Goal: Task Accomplishment & Management: Manage account settings

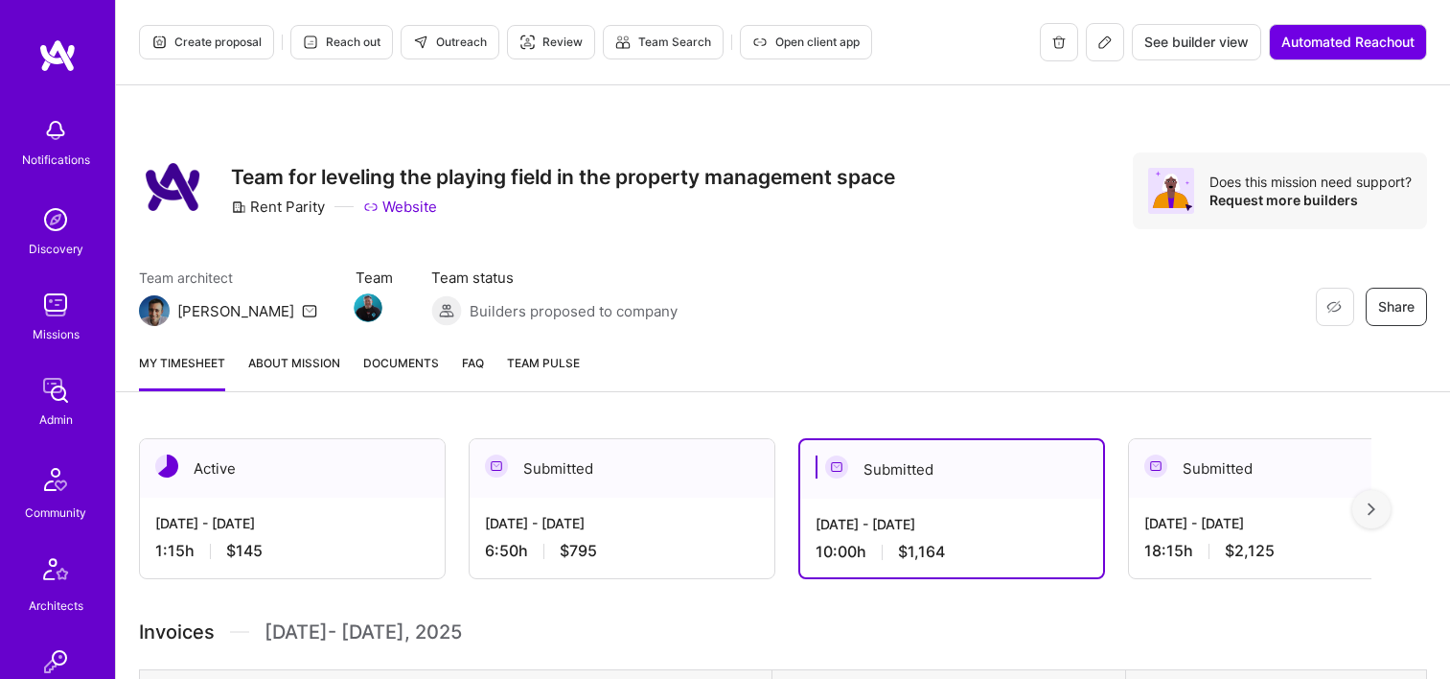
scroll to position [160, 0]
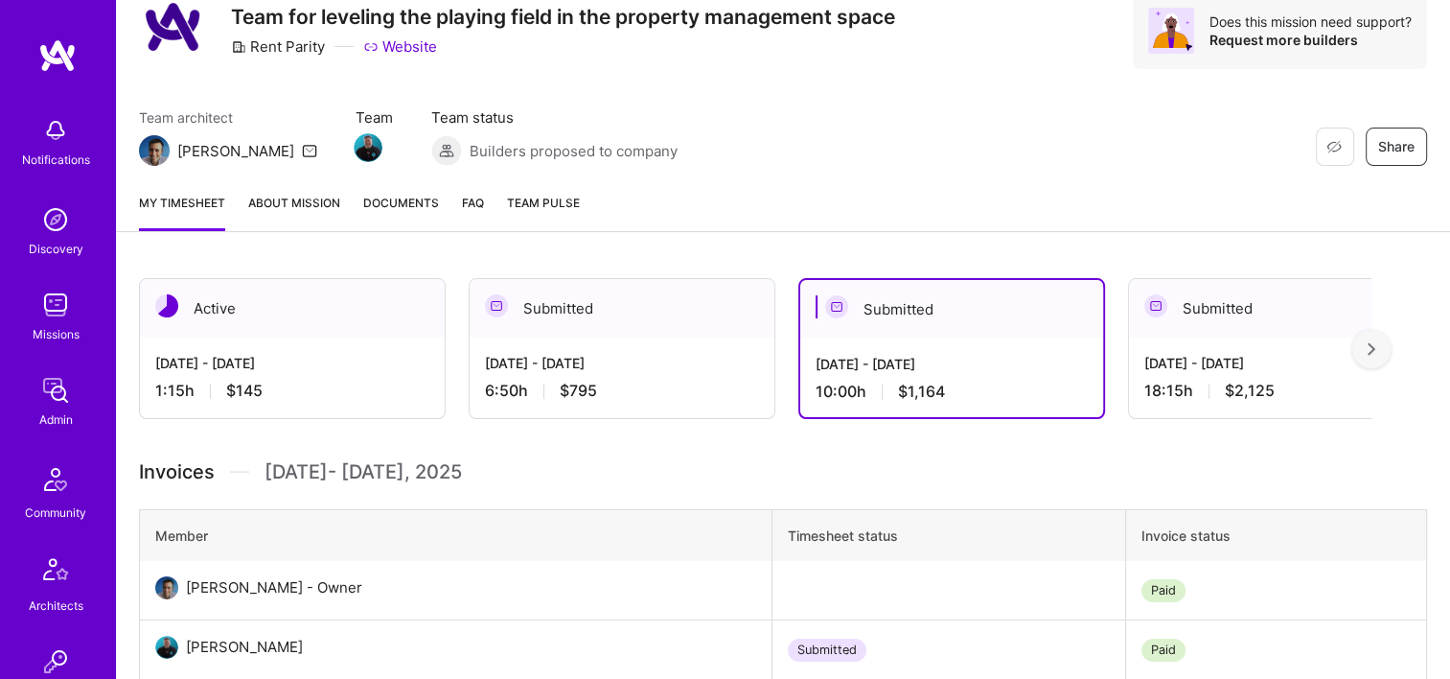
click at [50, 393] on img at bounding box center [55, 390] width 38 height 38
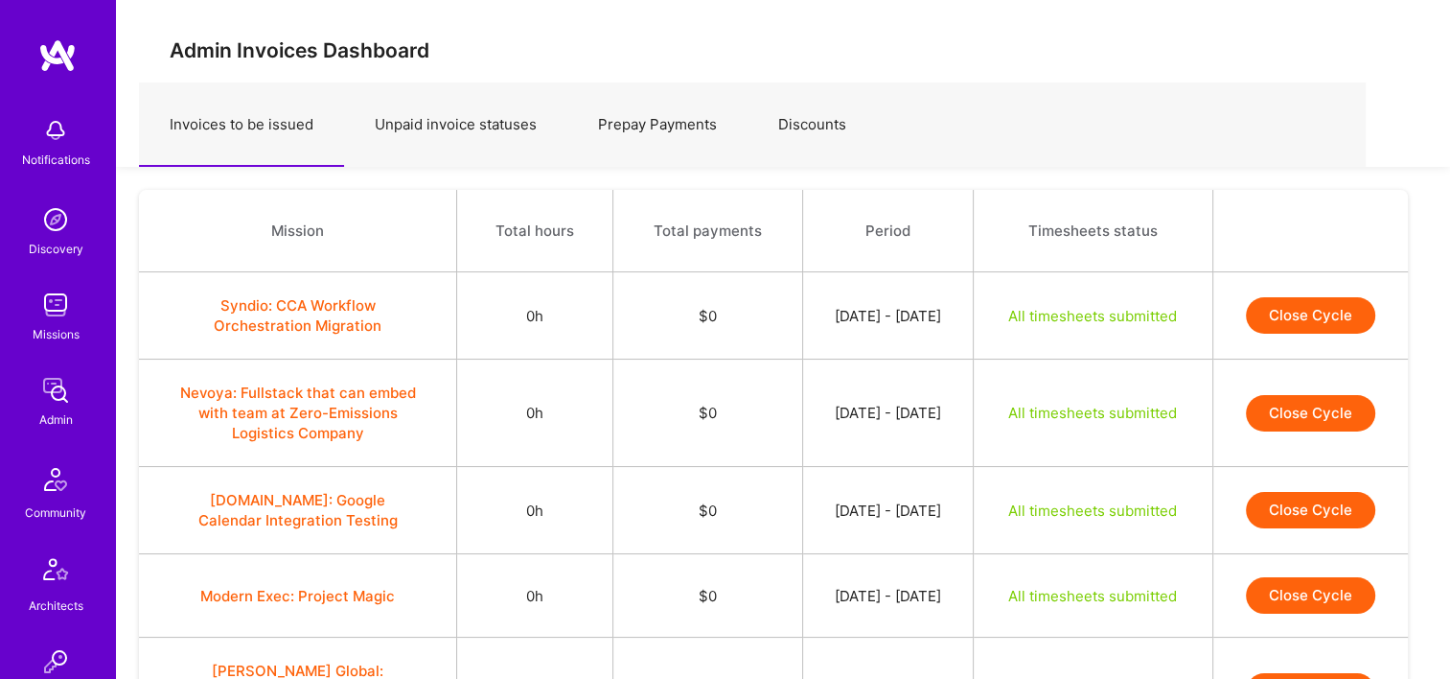
click at [46, 410] on div "Admin" at bounding box center [56, 419] width 34 height 20
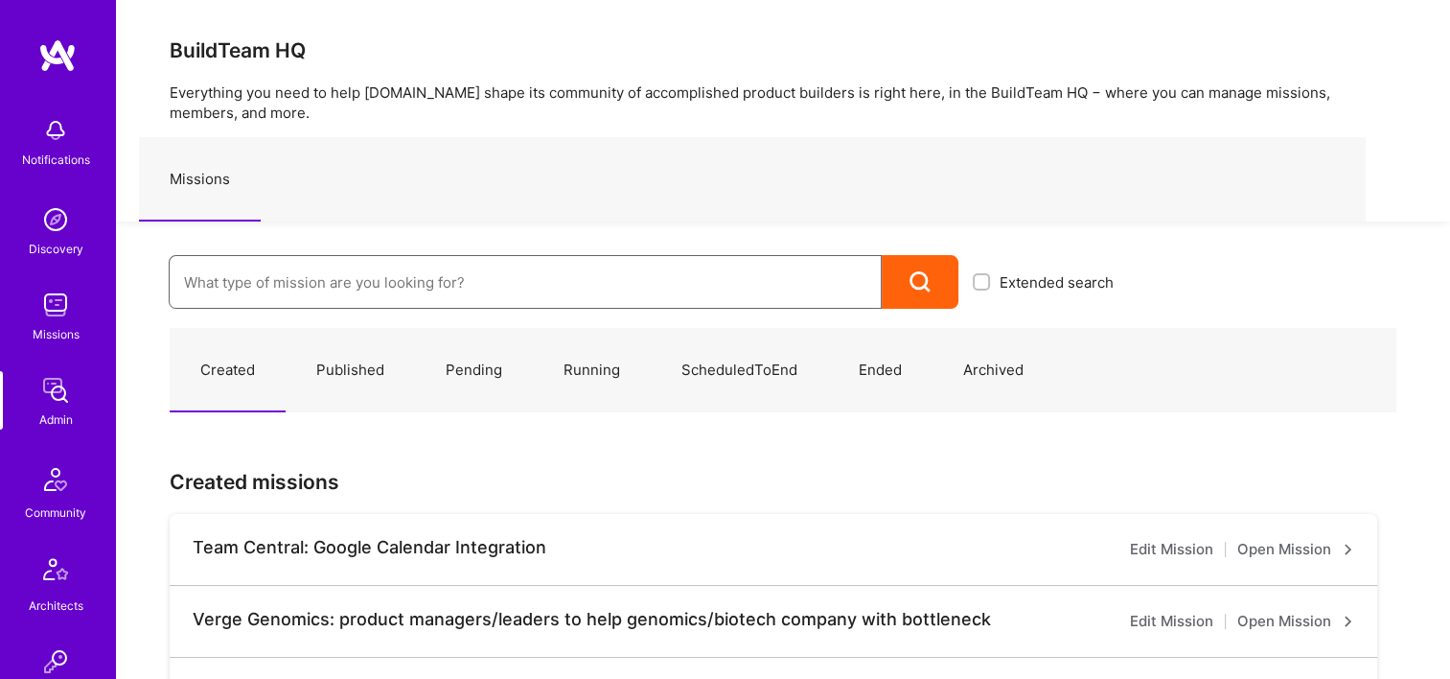
click at [326, 274] on input at bounding box center [525, 282] width 682 height 49
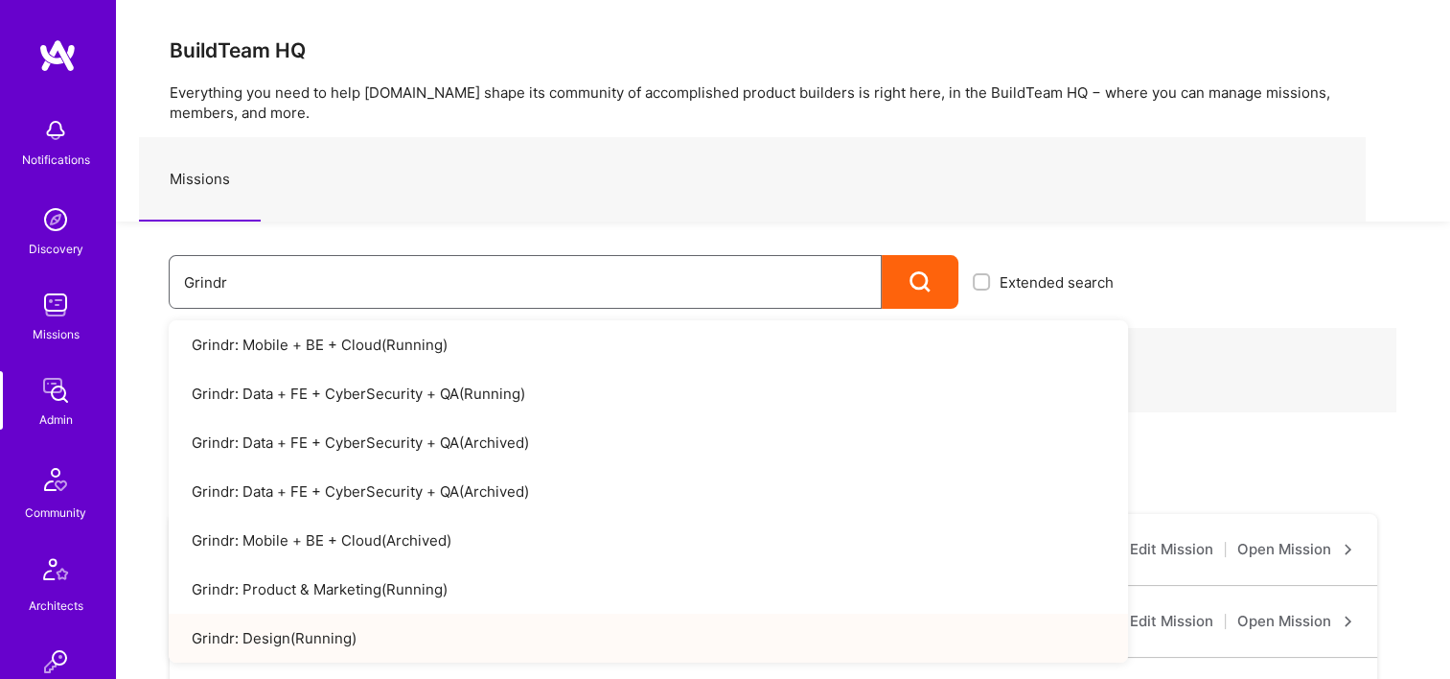
type input "Grindr"
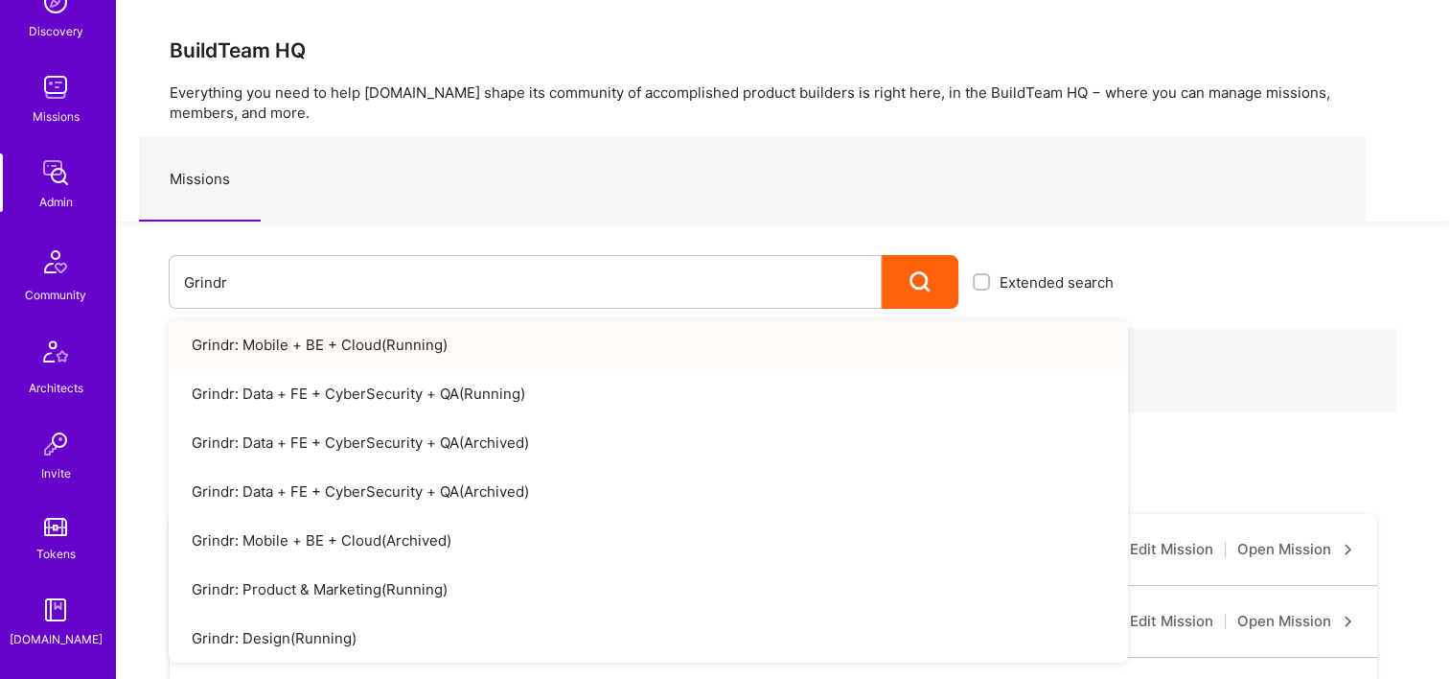
scroll to position [383, 0]
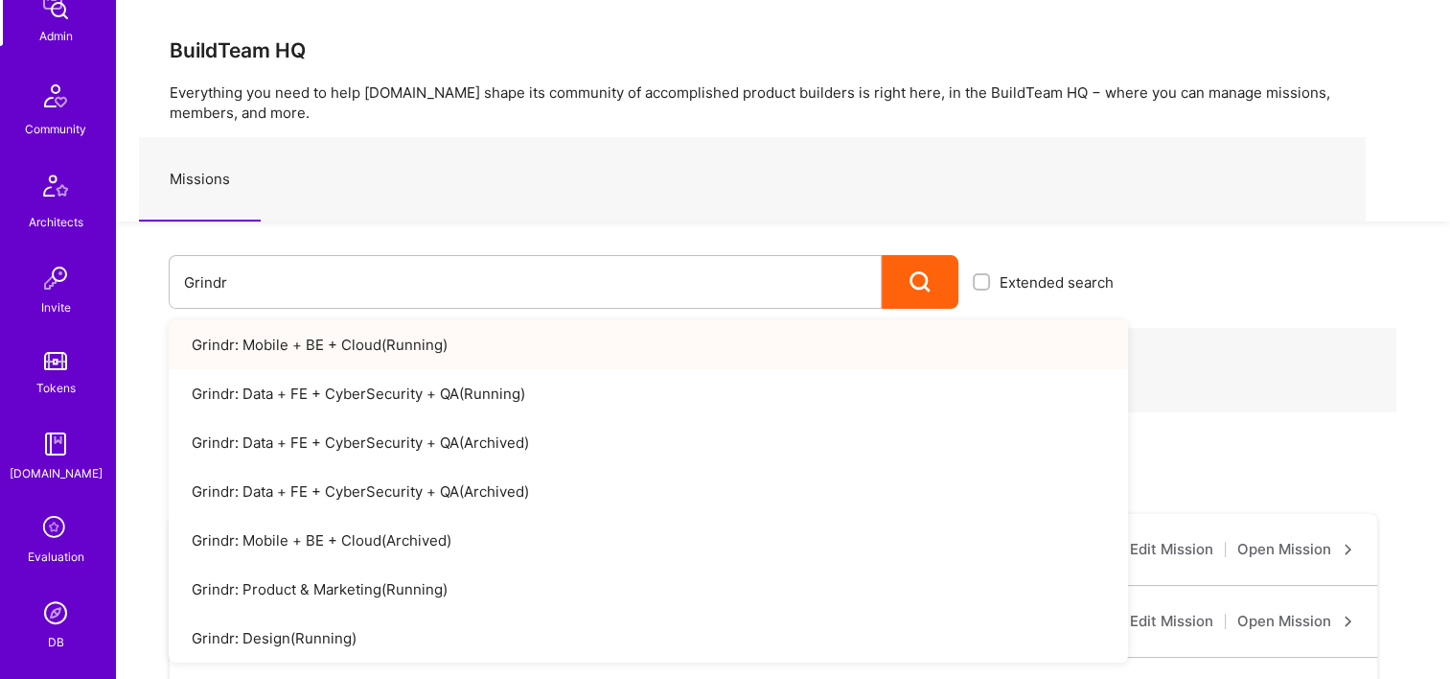
click at [54, 608] on img at bounding box center [55, 612] width 38 height 38
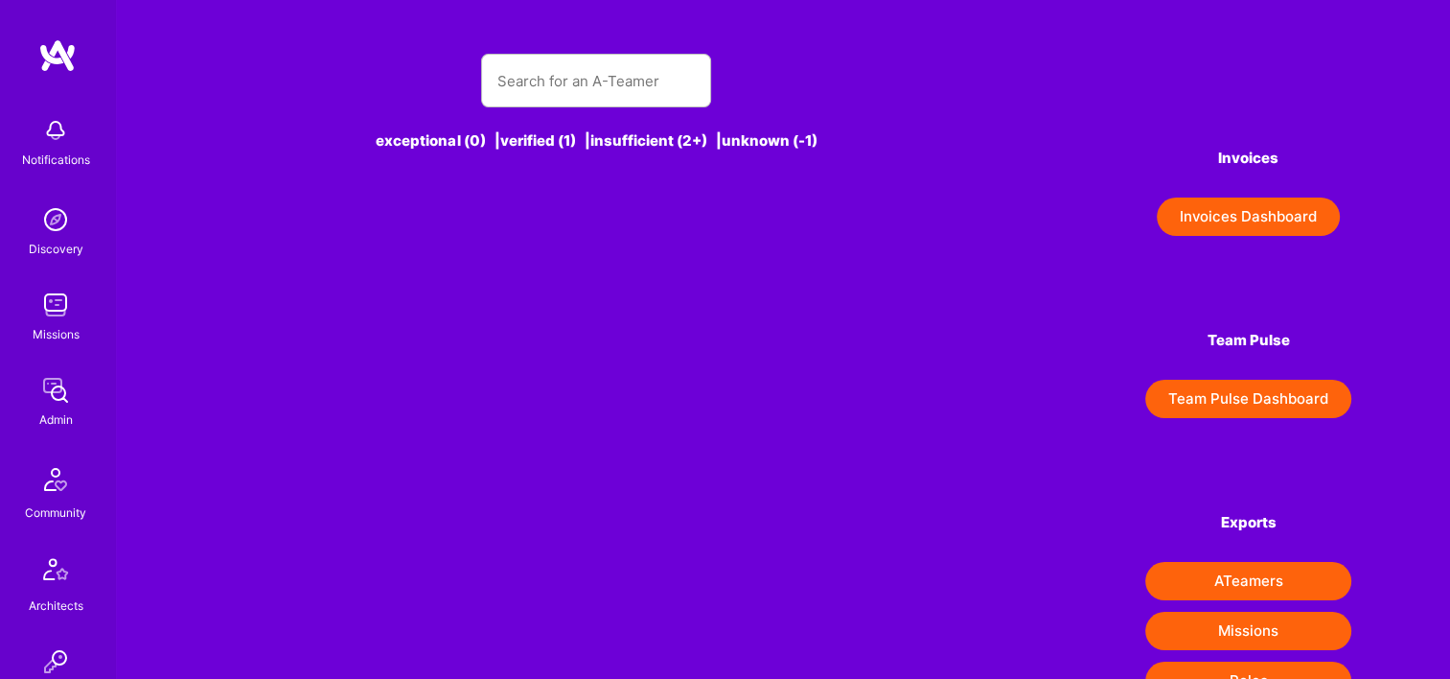
click at [1250, 197] on button "Invoices Dashboard" at bounding box center [1248, 216] width 183 height 38
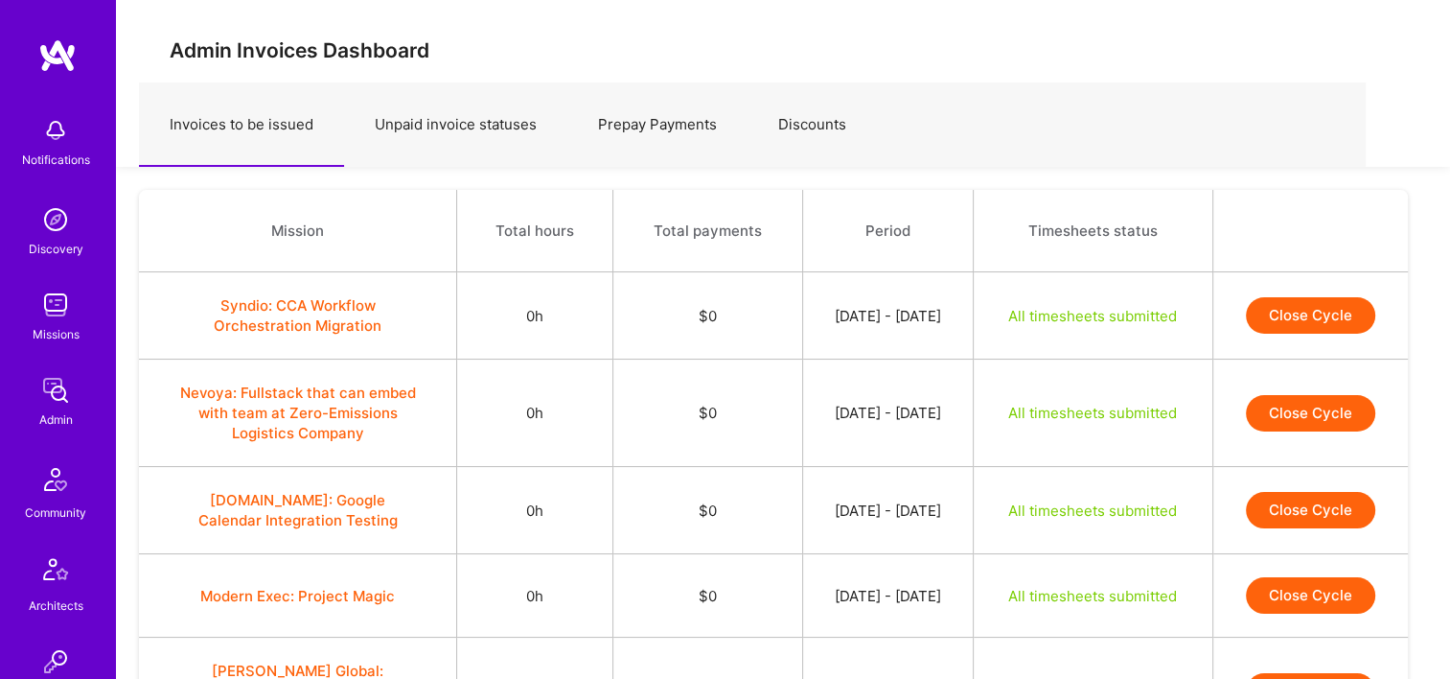
scroll to position [479, 0]
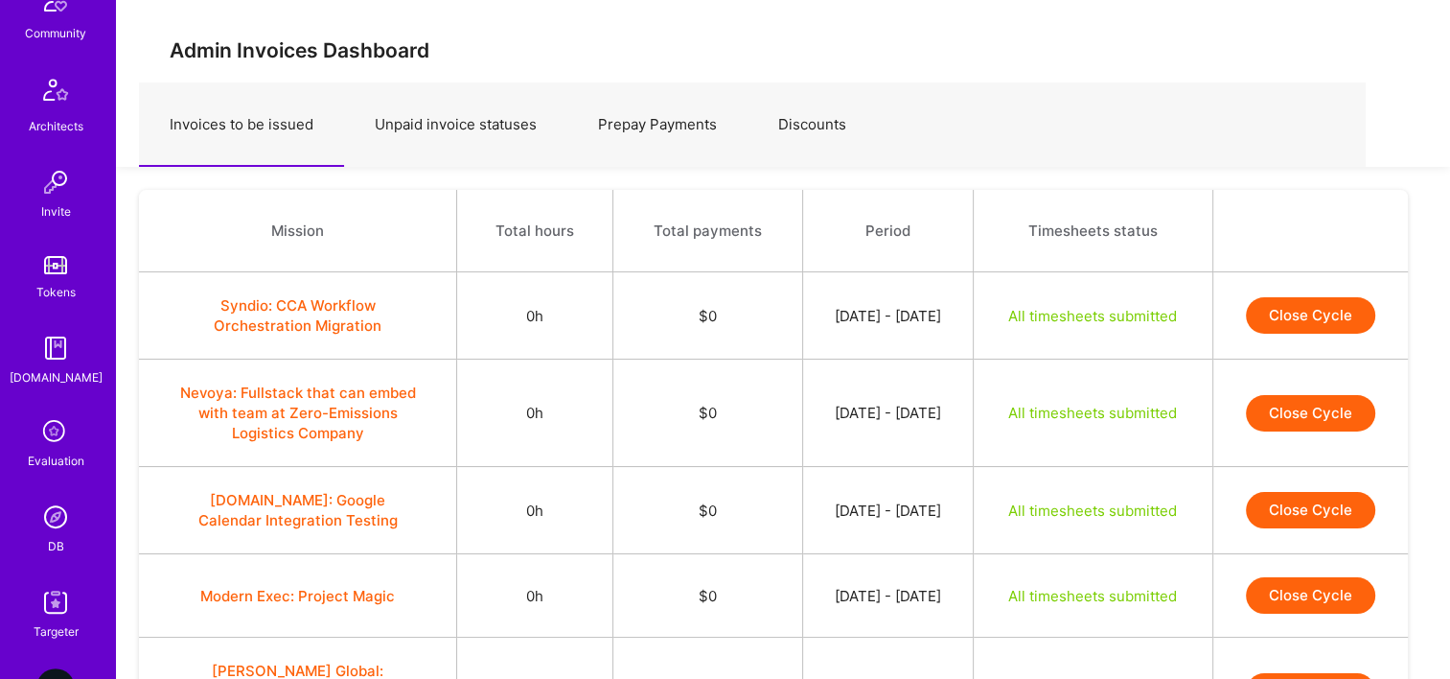
click at [69, 545] on link "DB" at bounding box center [55, 526] width 119 height 58
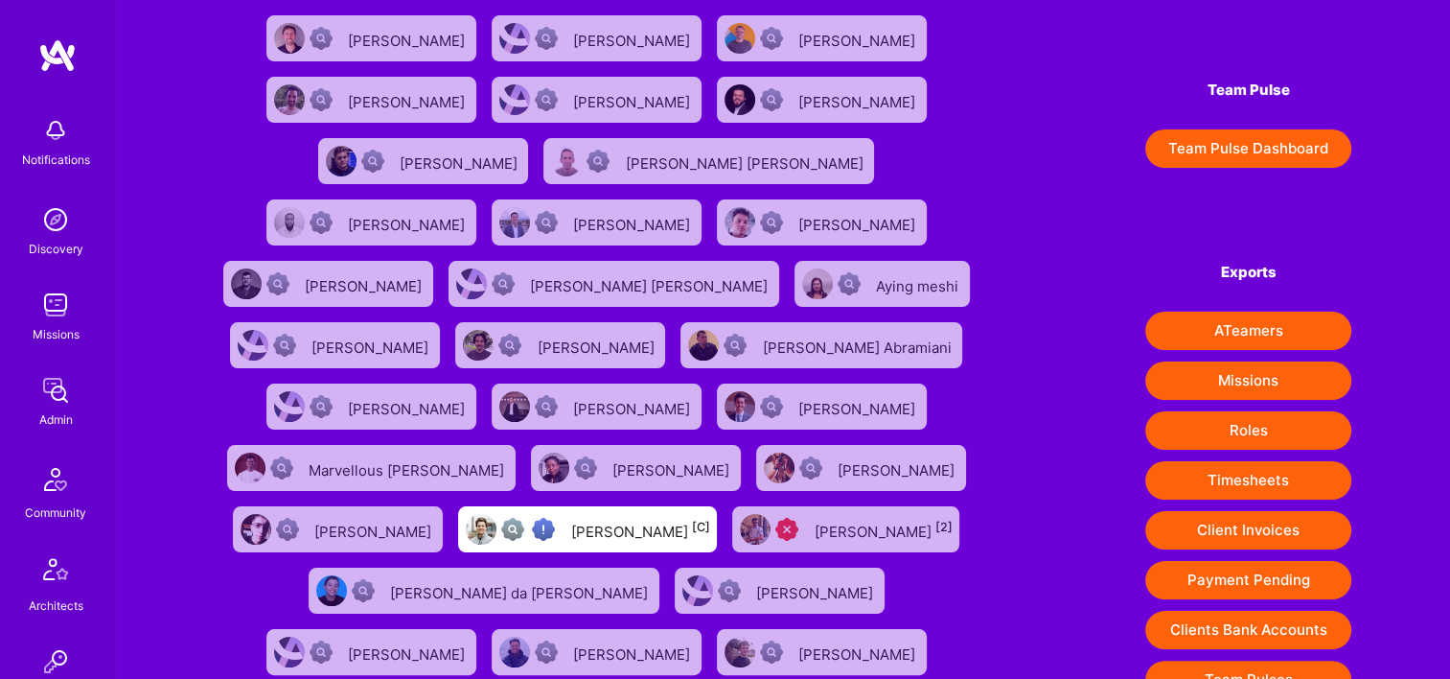
scroll to position [479, 0]
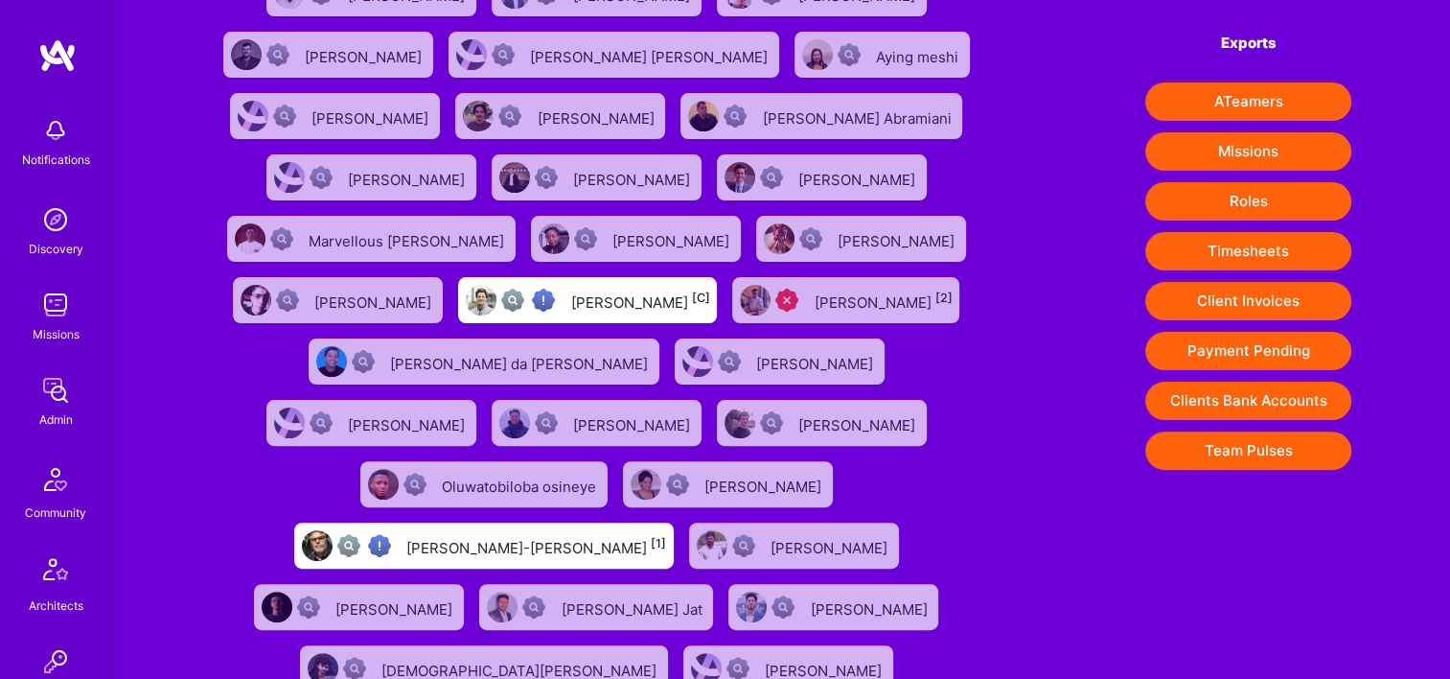
click at [1238, 345] on button "Payment Pending" at bounding box center [1248, 351] width 206 height 38
click at [57, 405] on img at bounding box center [55, 390] width 38 height 38
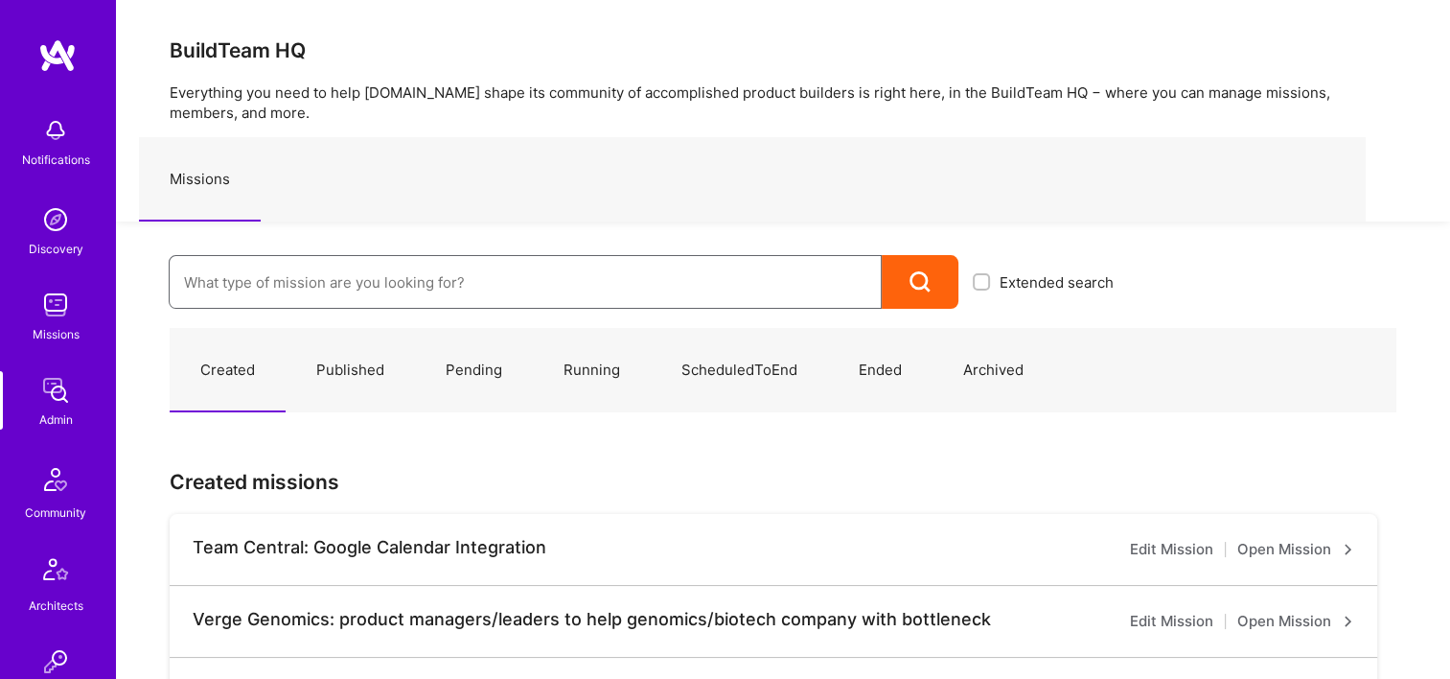
click at [314, 273] on input at bounding box center [525, 282] width 682 height 49
paste input "HCA: P0076387 IRC - Rate Sheet Optimization"
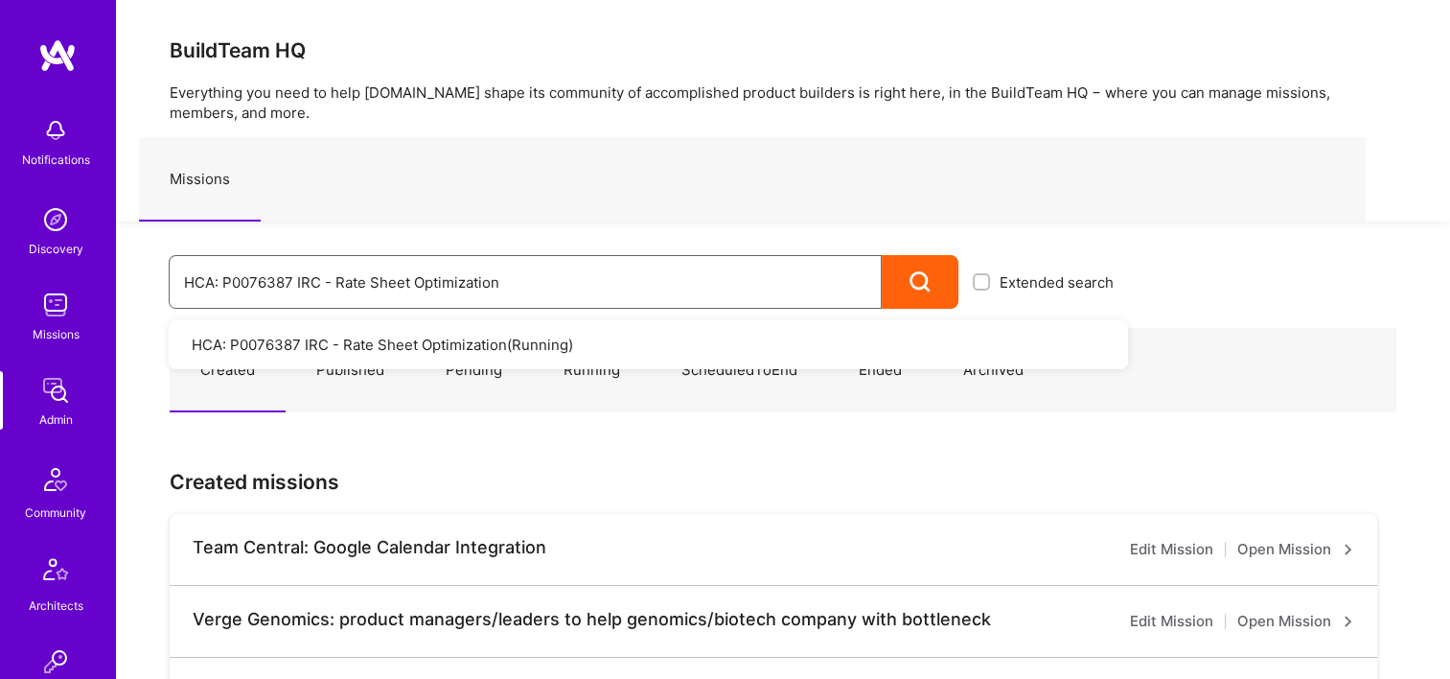
type input "HCA: P0076387 IRC - Rate Sheet Optimization"
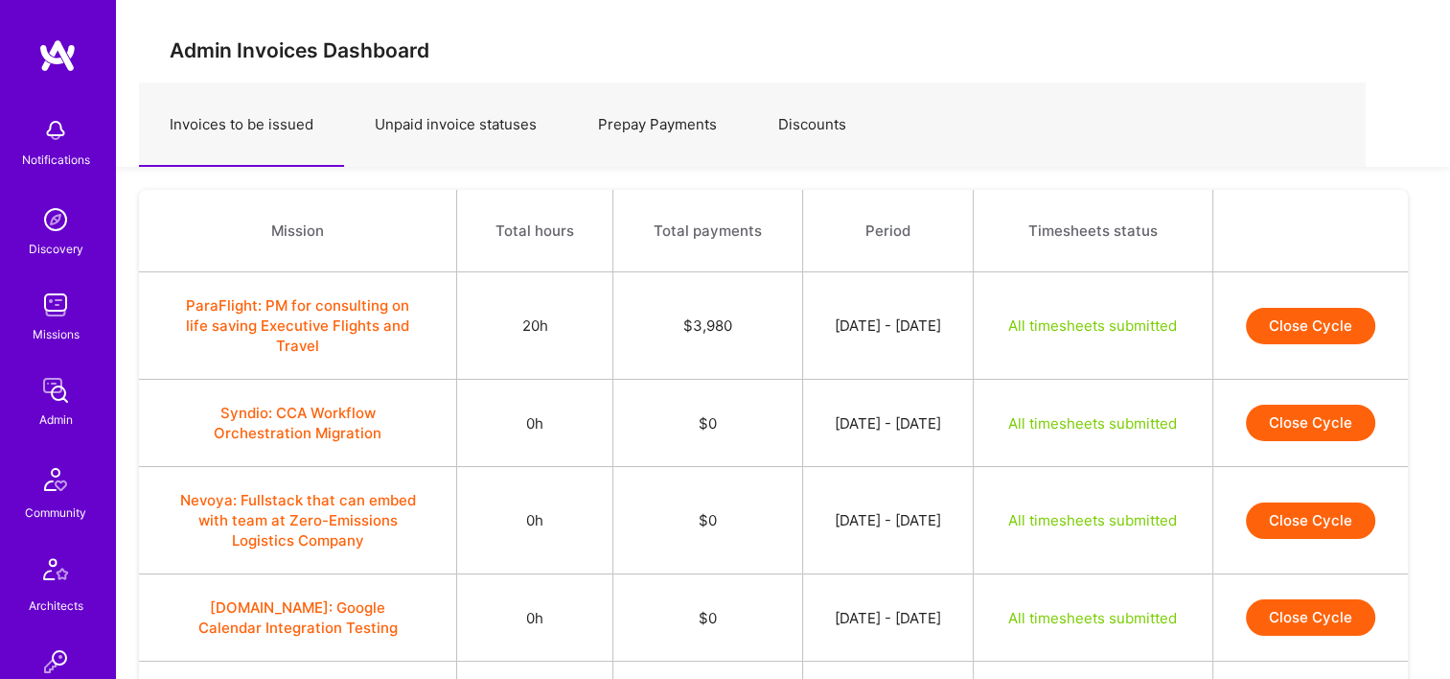
click at [70, 357] on div "Notifications Discovery Missions Admin Community Architects Invite Tokens [DOMA…" at bounding box center [57, 613] width 115 height 1013
click at [57, 399] on img at bounding box center [55, 390] width 38 height 38
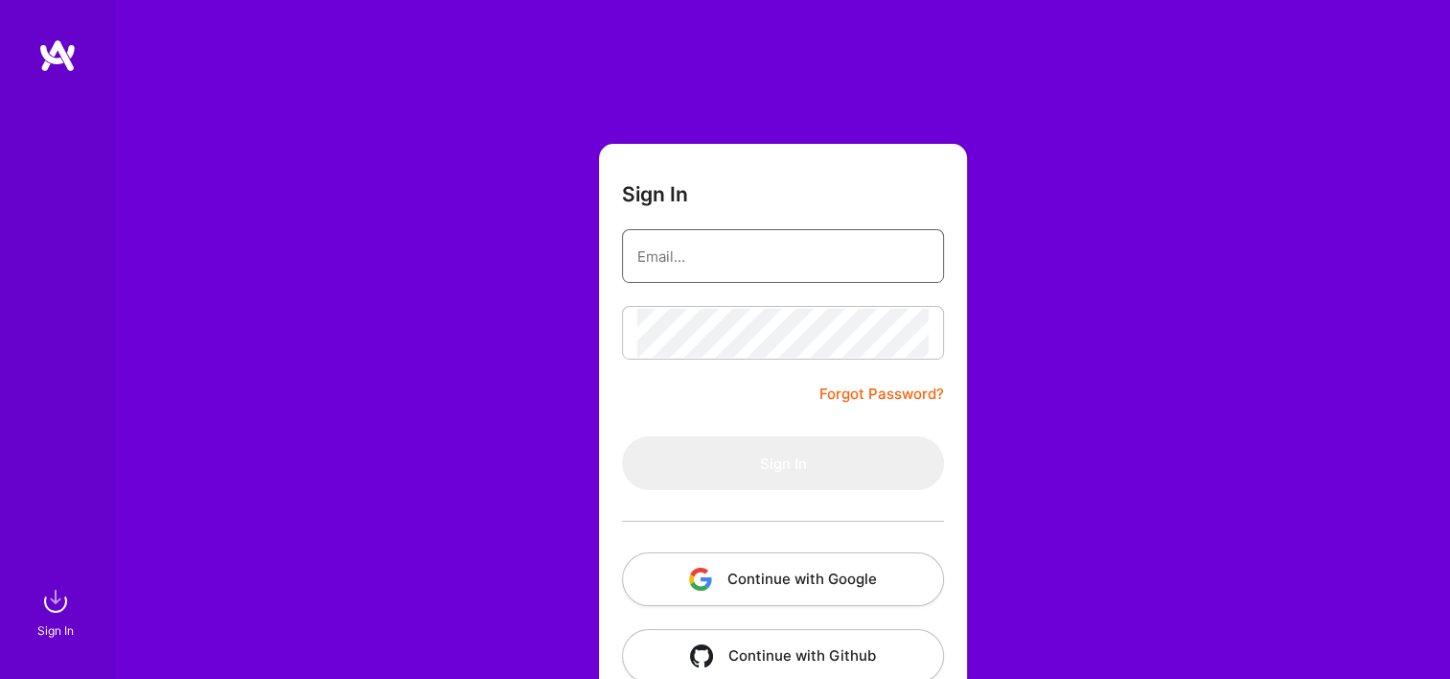
type input "Michaelgombos@a.team"
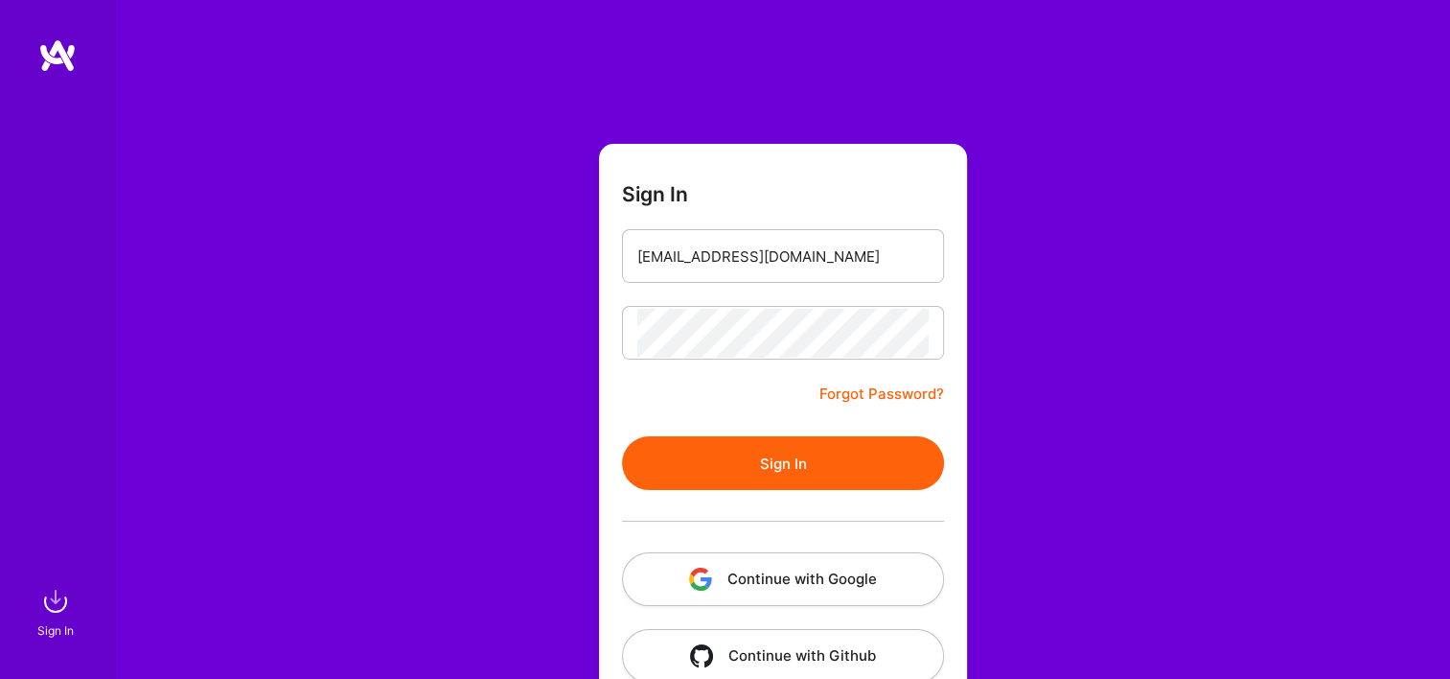
click at [779, 578] on button "Continue with Google" at bounding box center [783, 579] width 322 height 54
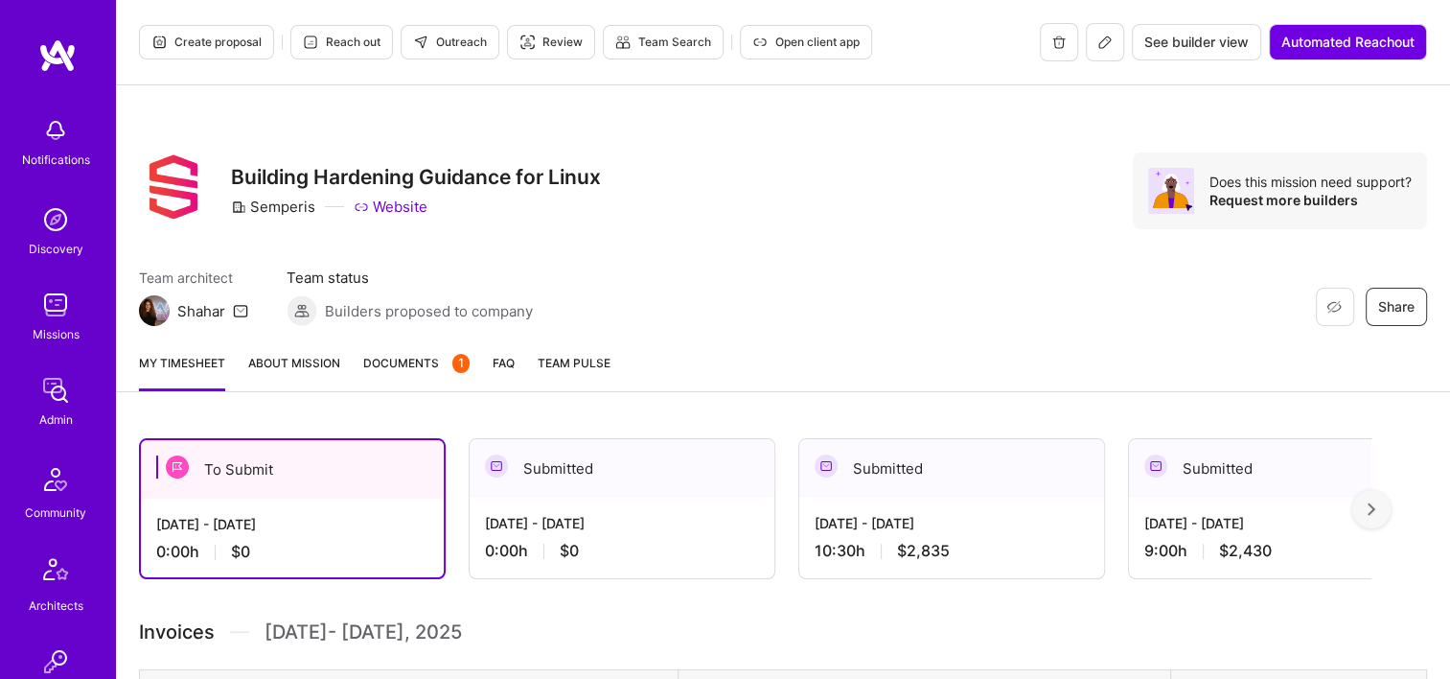
click at [44, 389] on img at bounding box center [55, 390] width 38 height 38
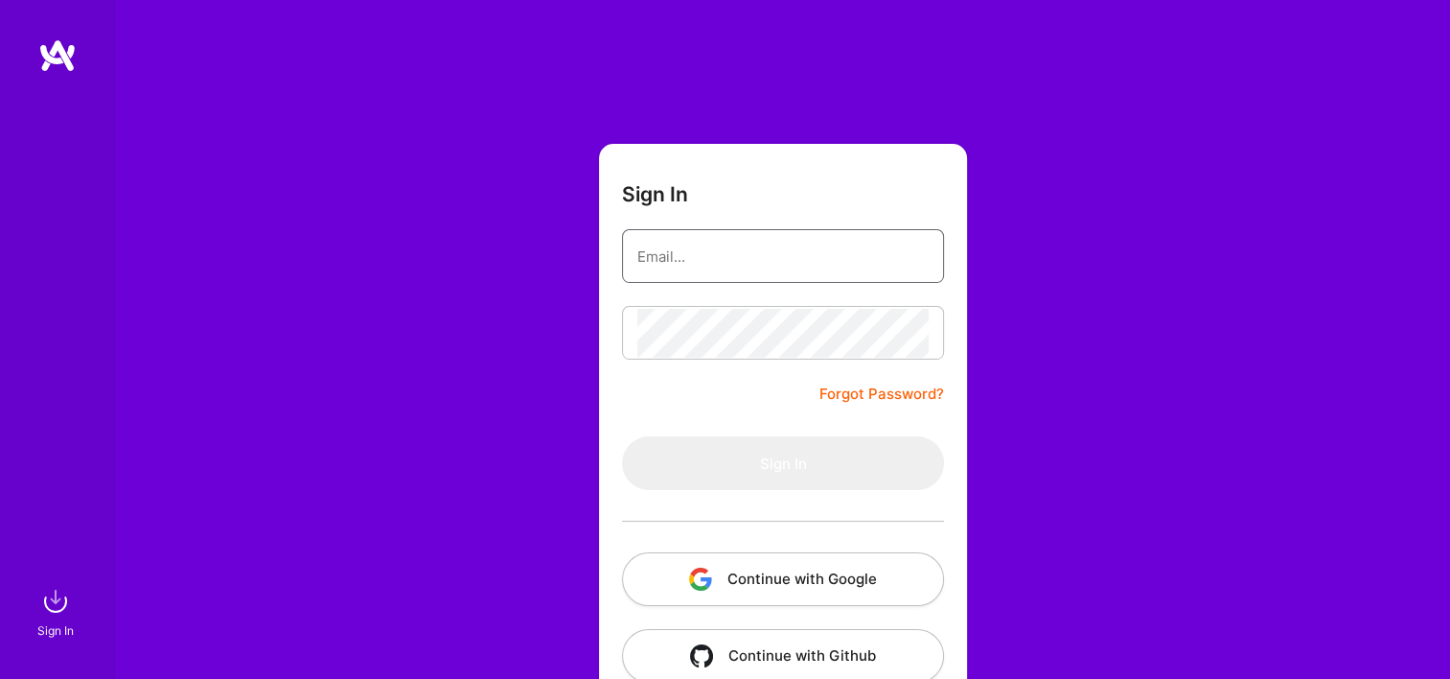
type input "[EMAIL_ADDRESS][DOMAIN_NAME]"
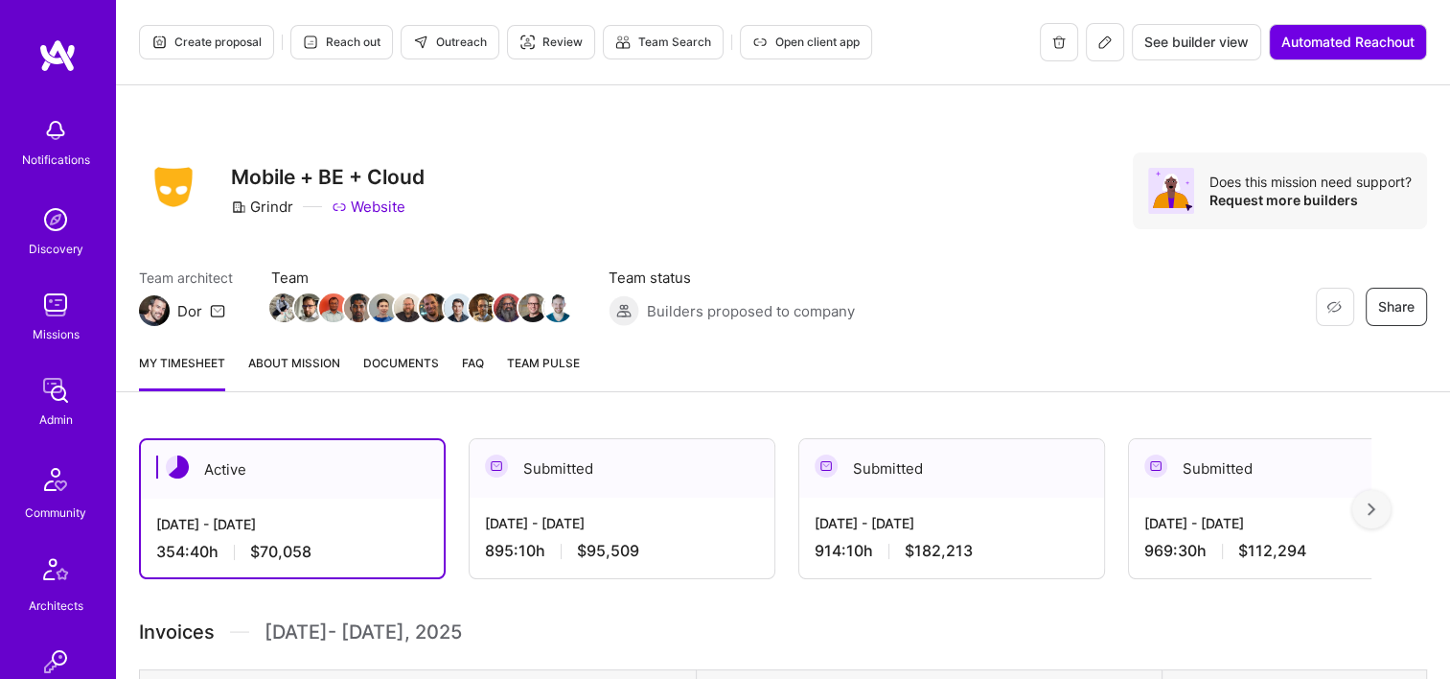
click at [382, 375] on link "Documents" at bounding box center [401, 372] width 76 height 38
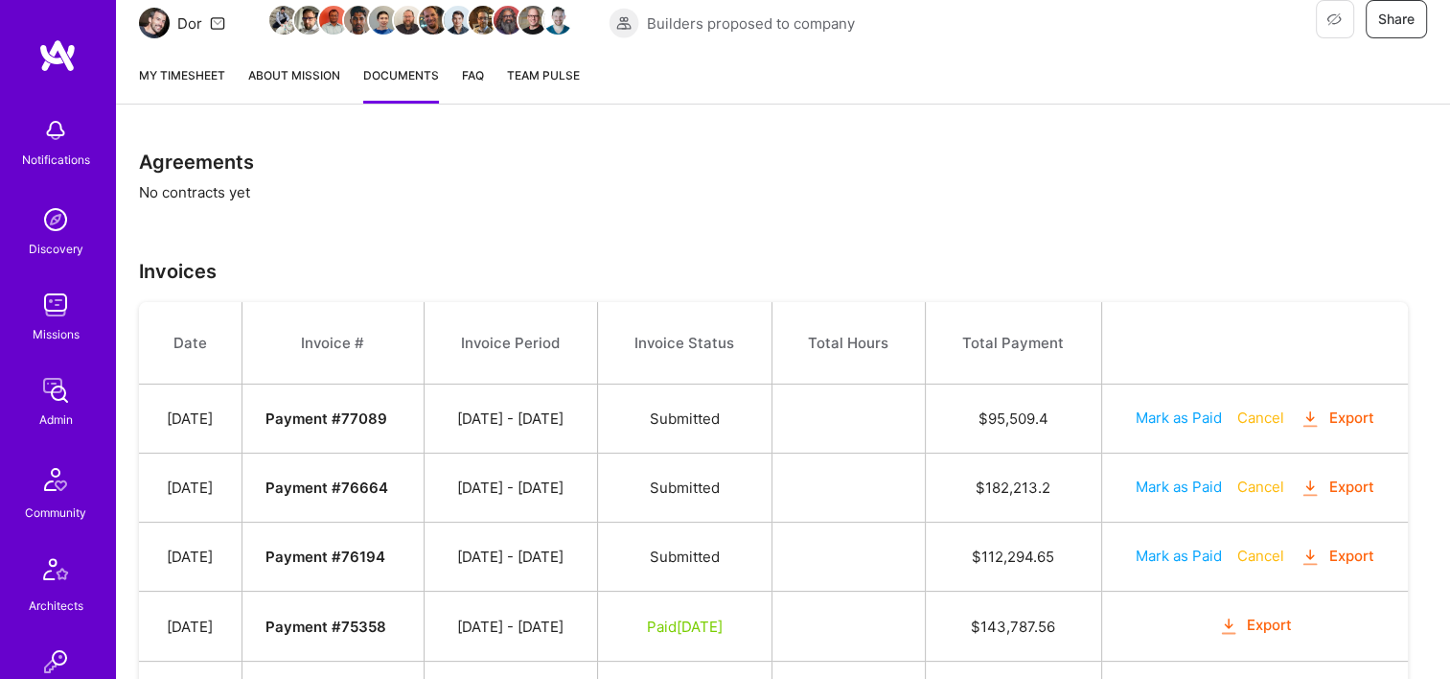
scroll to position [192, 0]
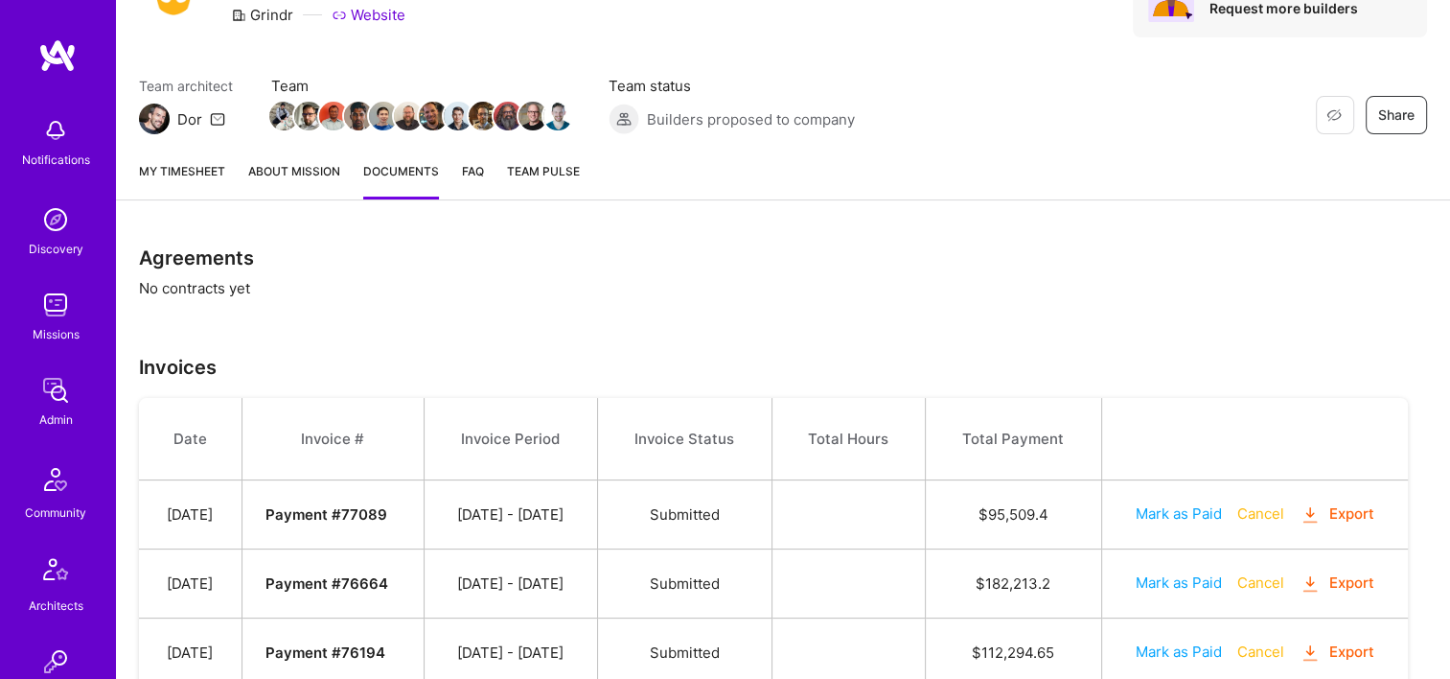
click at [168, 182] on link "My timesheet" at bounding box center [182, 180] width 86 height 38
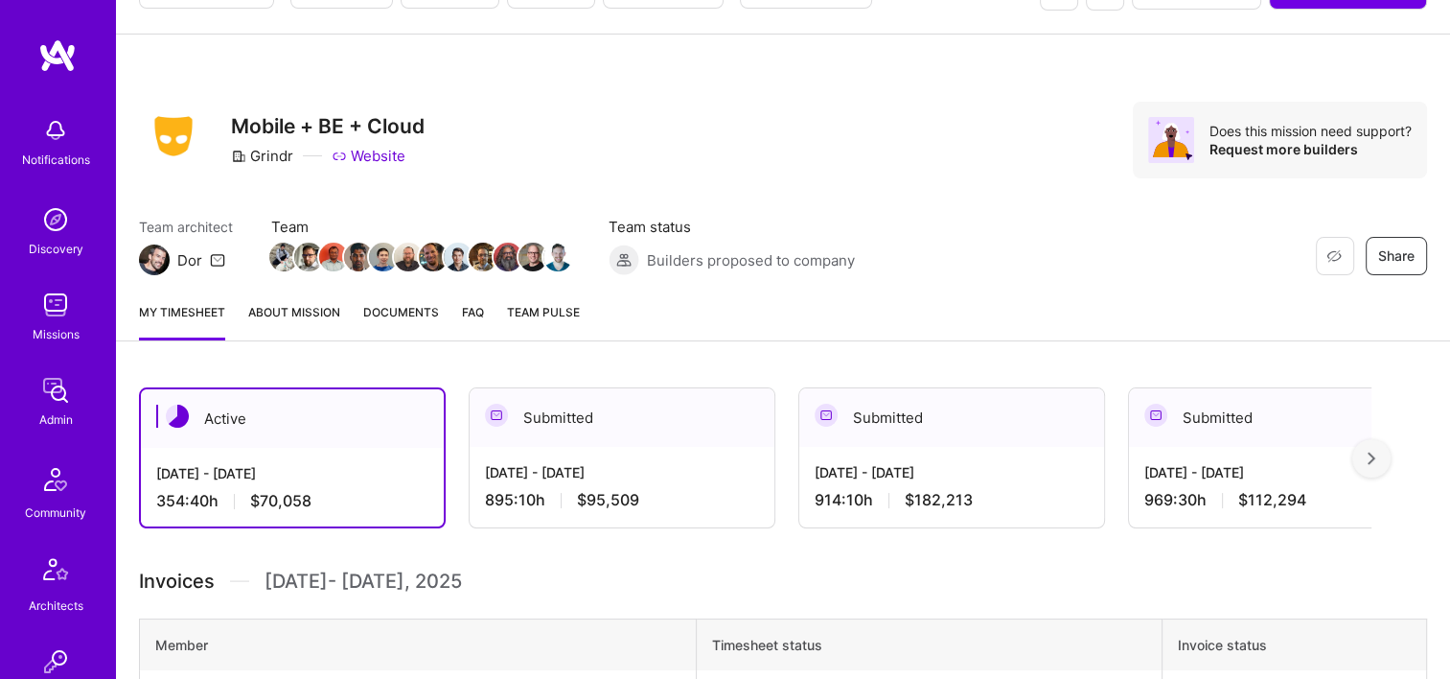
scroll to position [192, 0]
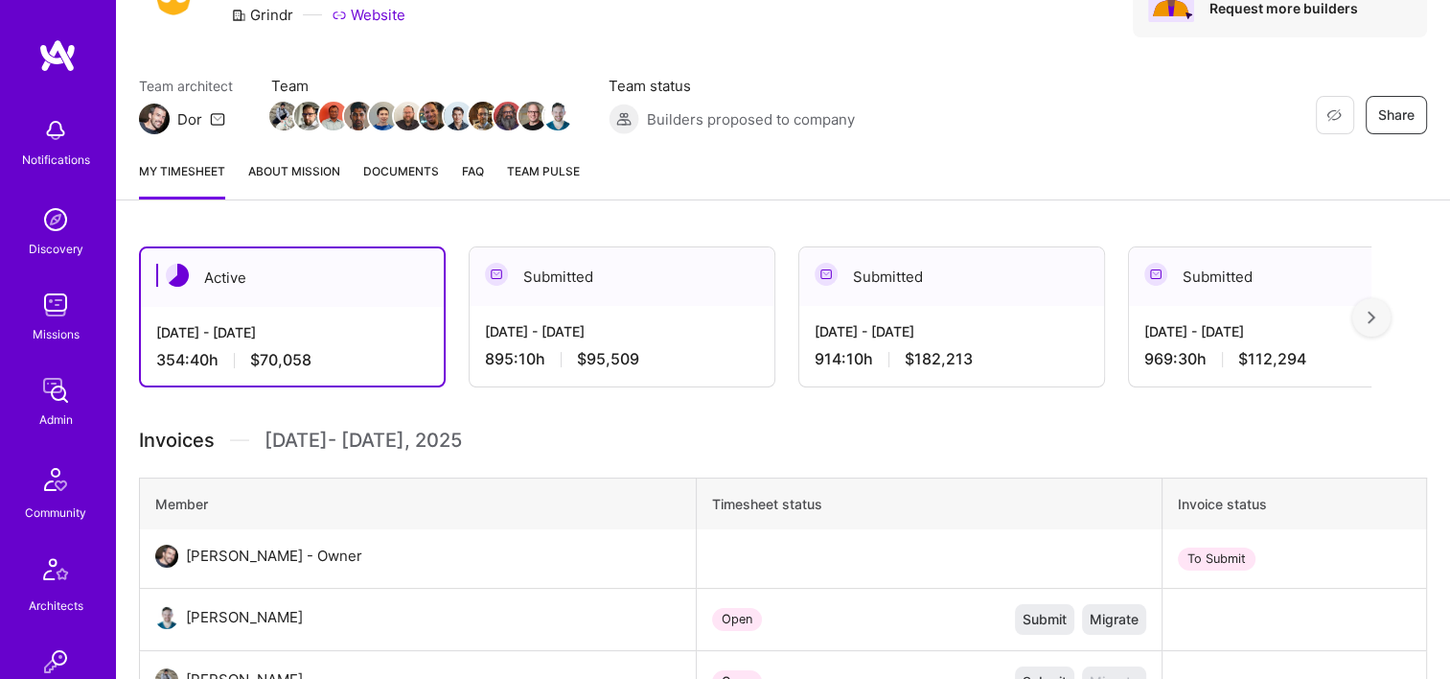
click at [585, 372] on div "[DATE] - [DATE] 895:10 h $95,509" at bounding box center [622, 345] width 305 height 79
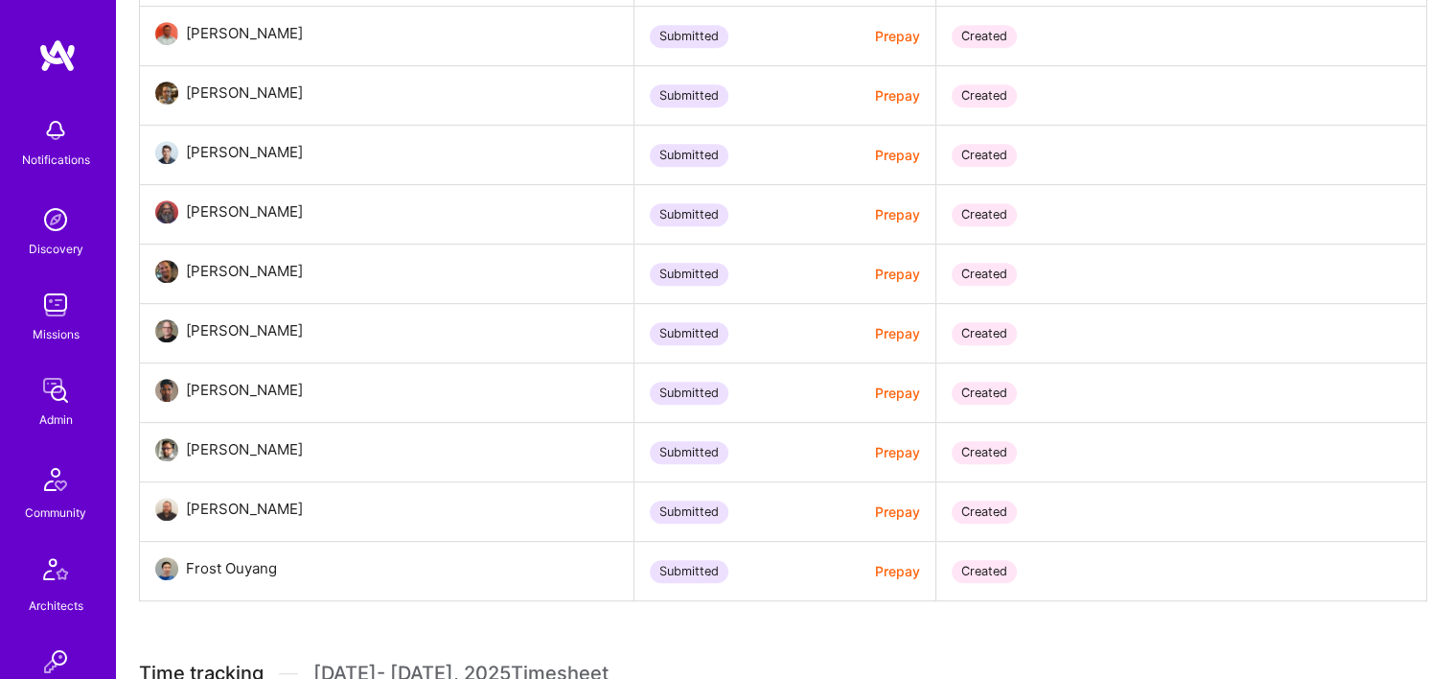
scroll to position [1150, 0]
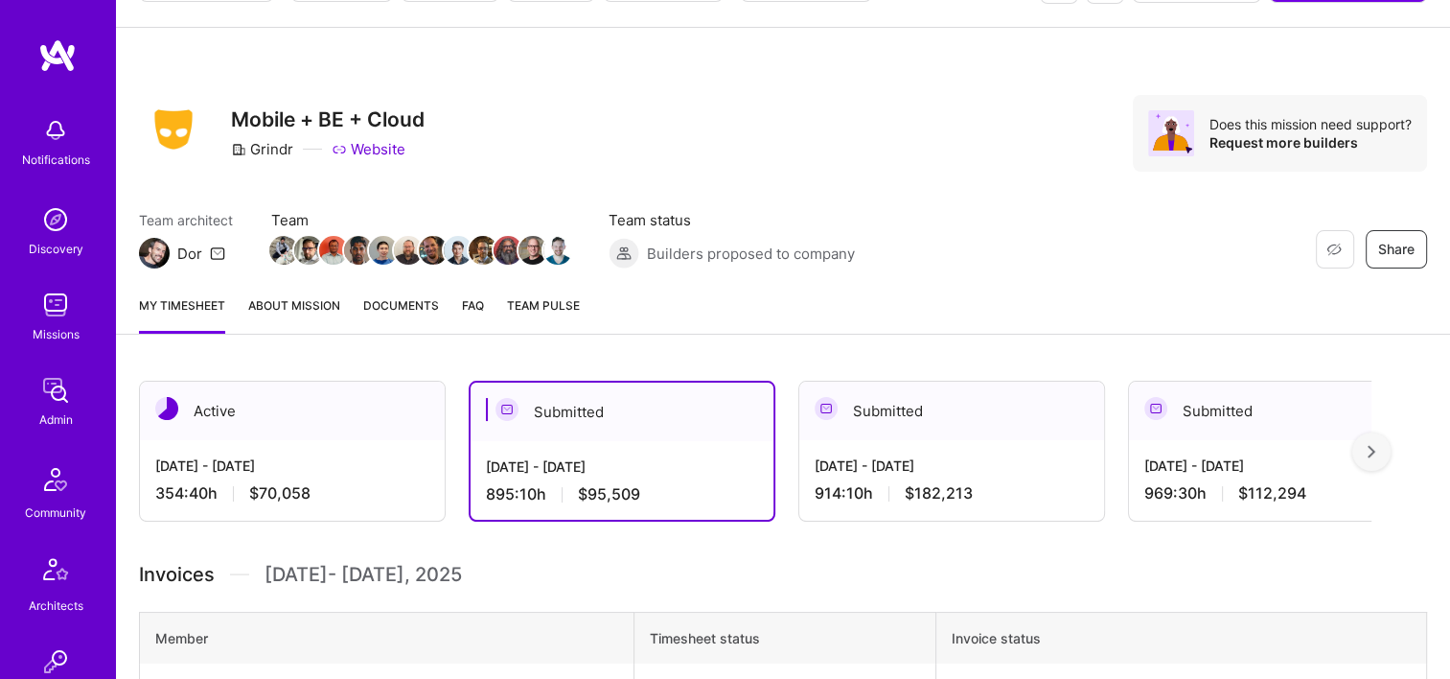
scroll to position [0, 0]
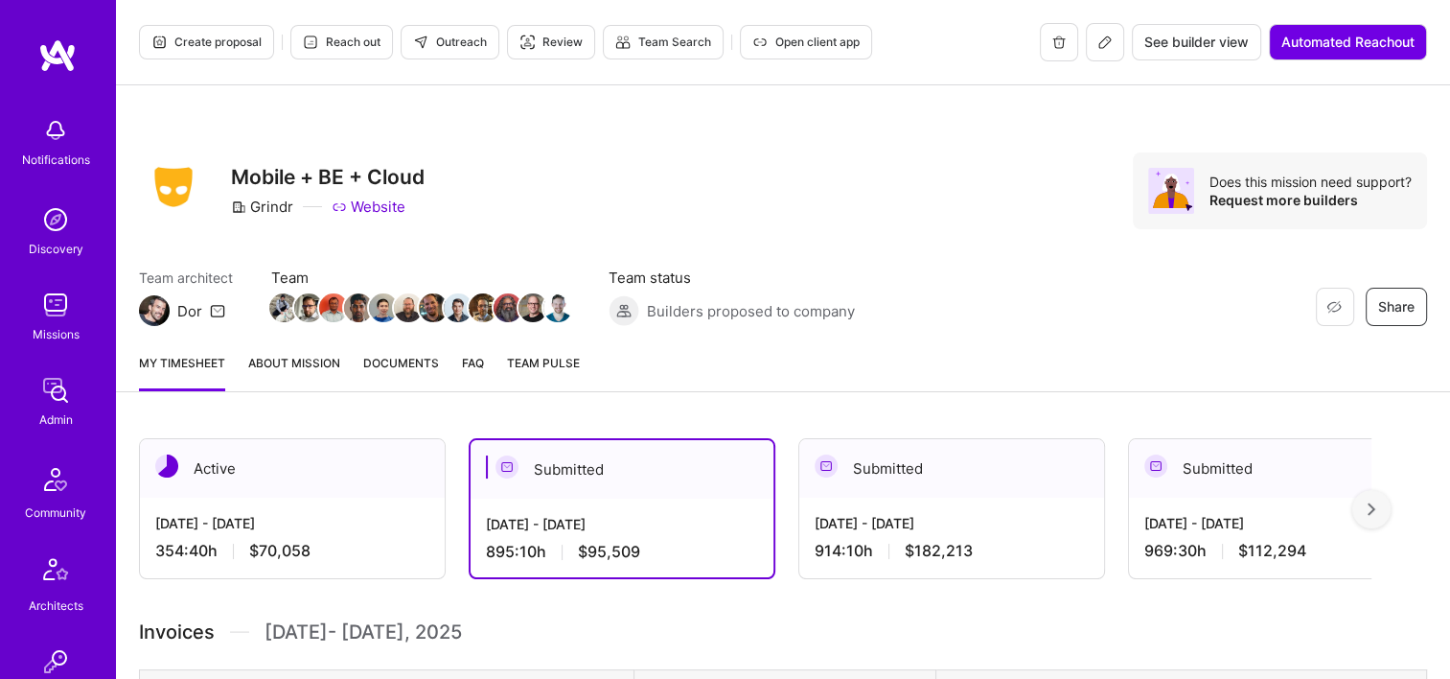
click at [387, 368] on span "Documents" at bounding box center [401, 363] width 76 height 20
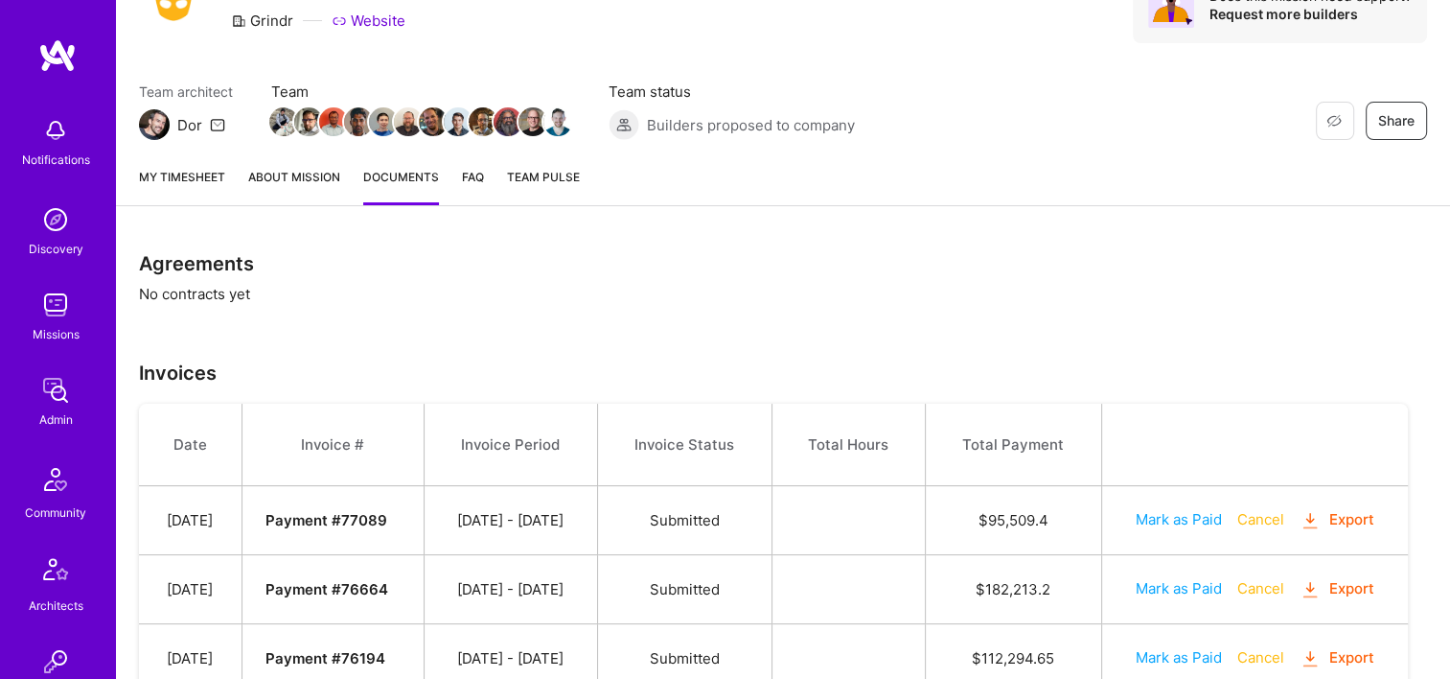
scroll to position [479, 0]
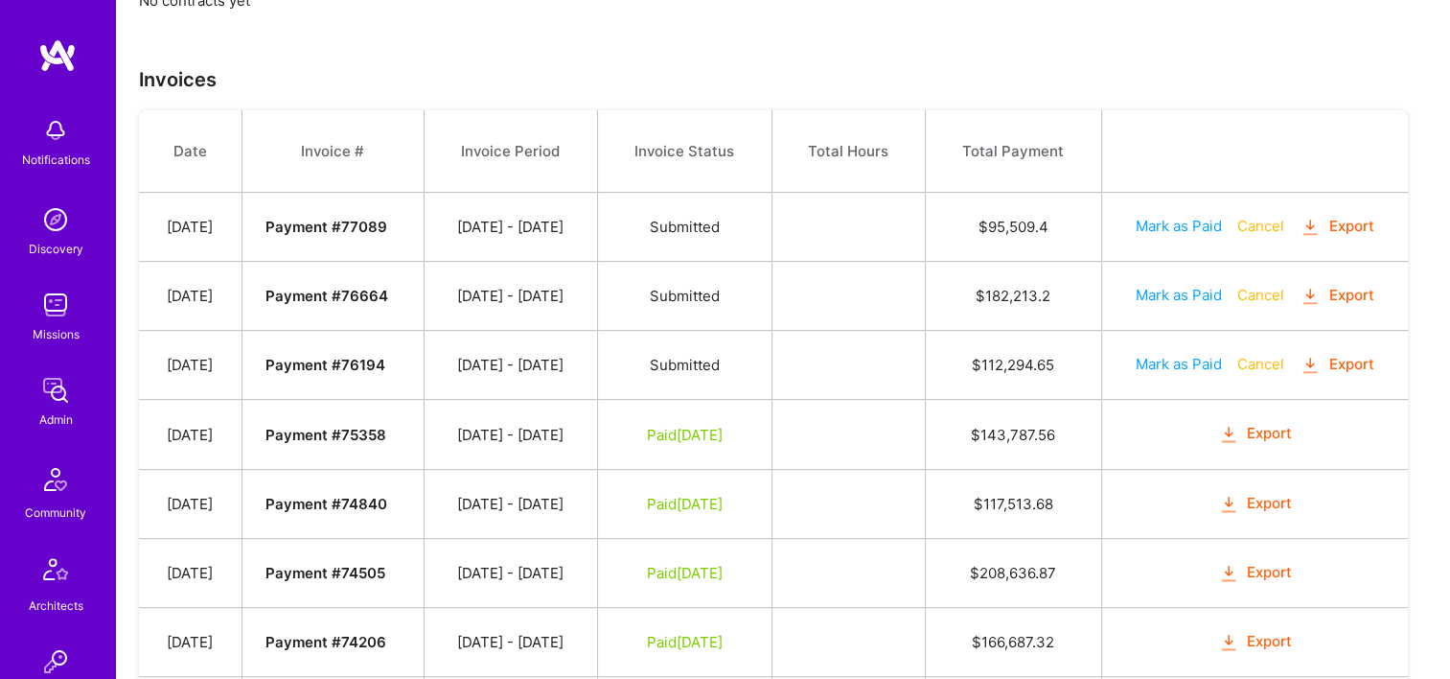
click at [1314, 238] on td "Mark as Paid Cancel Export" at bounding box center [1254, 227] width 307 height 69
click at [1355, 226] on button "Export" at bounding box center [1337, 227] width 75 height 22
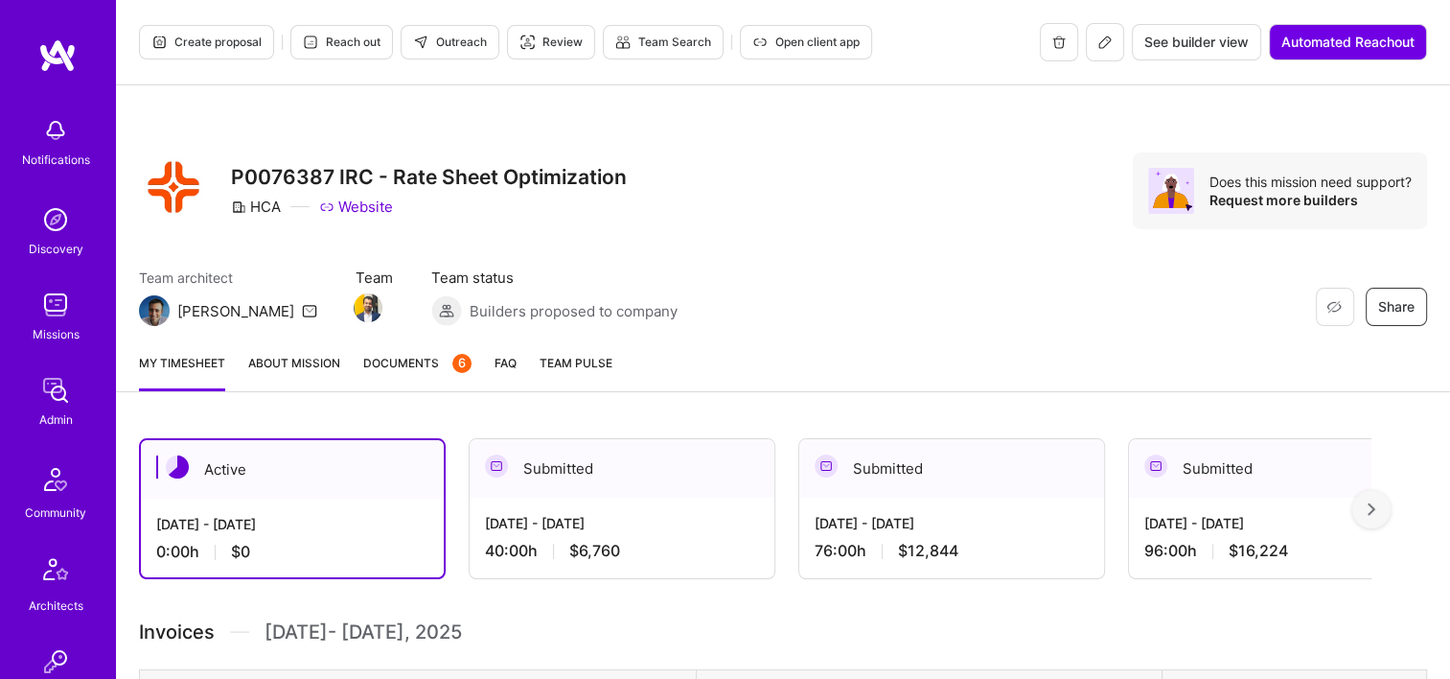
click at [433, 360] on span "Documents 6" at bounding box center [417, 363] width 108 height 20
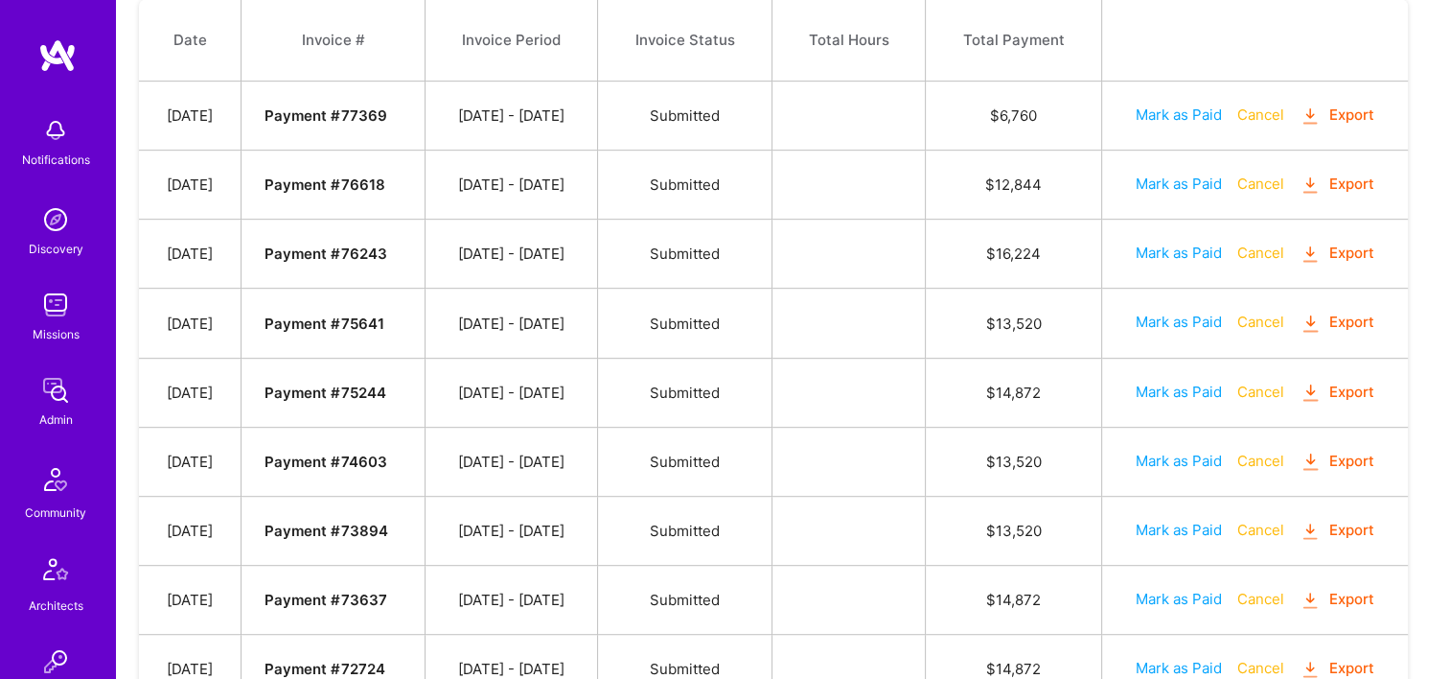
scroll to position [1246, 0]
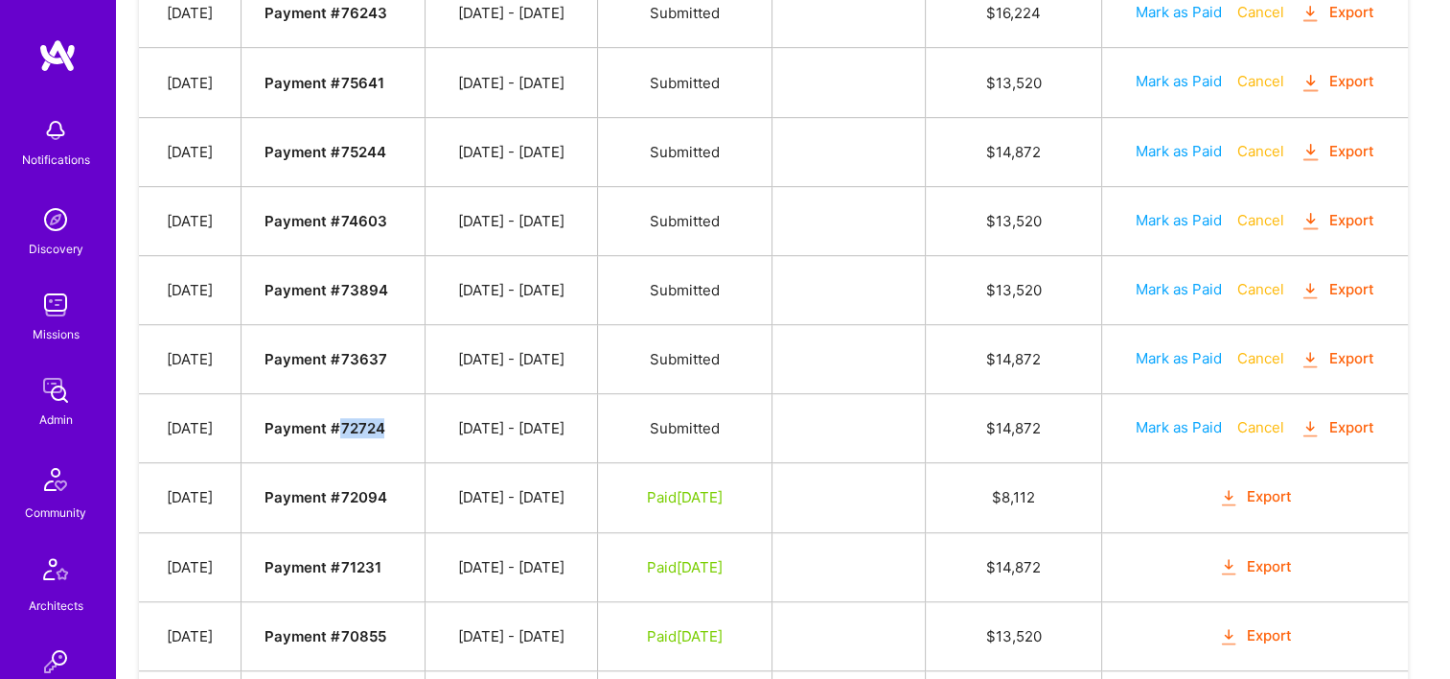
drag, startPoint x: 422, startPoint y: 422, endPoint x: 379, endPoint y: 414, distance: 43.8
click at [379, 419] on strong "Payment # 72724" at bounding box center [325, 428] width 120 height 18
copy strong "72724"
